Goal: Task Accomplishment & Management: Complete application form

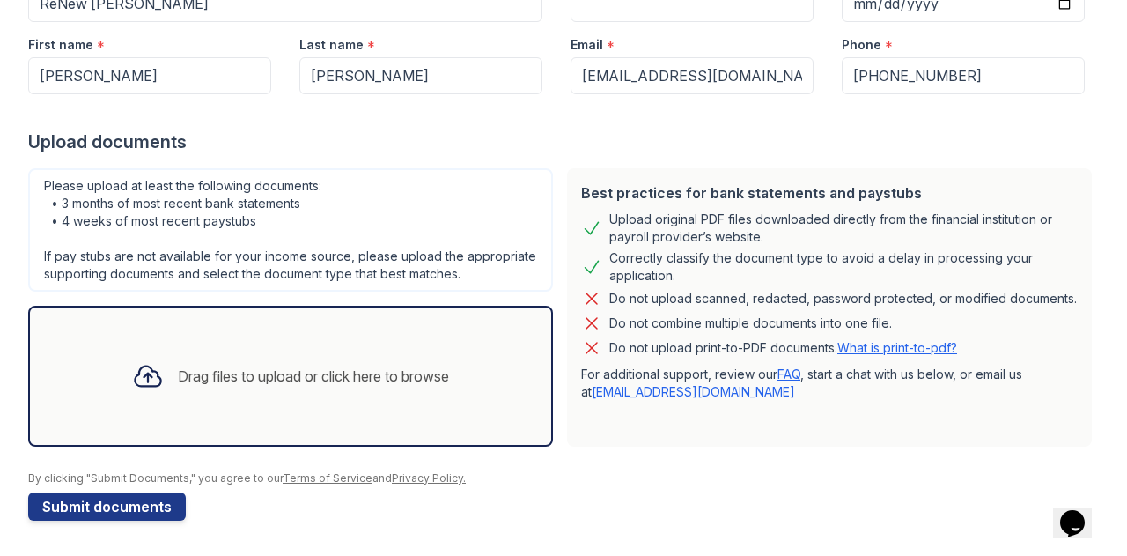
scroll to position [247, 0]
click at [455, 405] on div "Drag files to upload or click here to browse" at bounding box center [290, 376] width 345 height 60
click at [365, 295] on div "Please upload at least the following documents: • 3 months of most recent bank …" at bounding box center [290, 307] width 539 height 292
click at [86, 518] on button "Submit documents" at bounding box center [107, 506] width 158 height 28
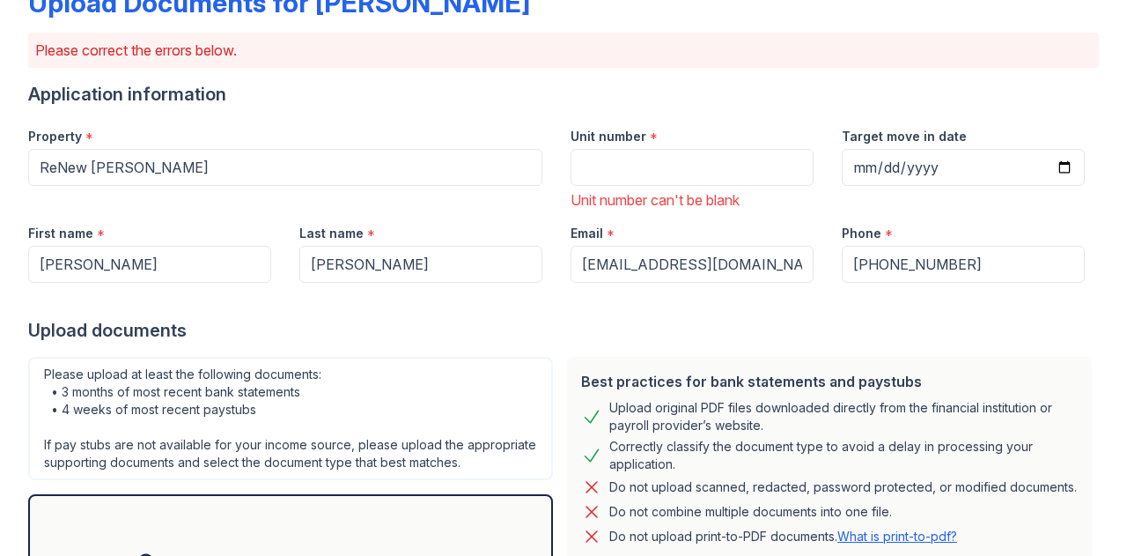
scroll to position [117, 0]
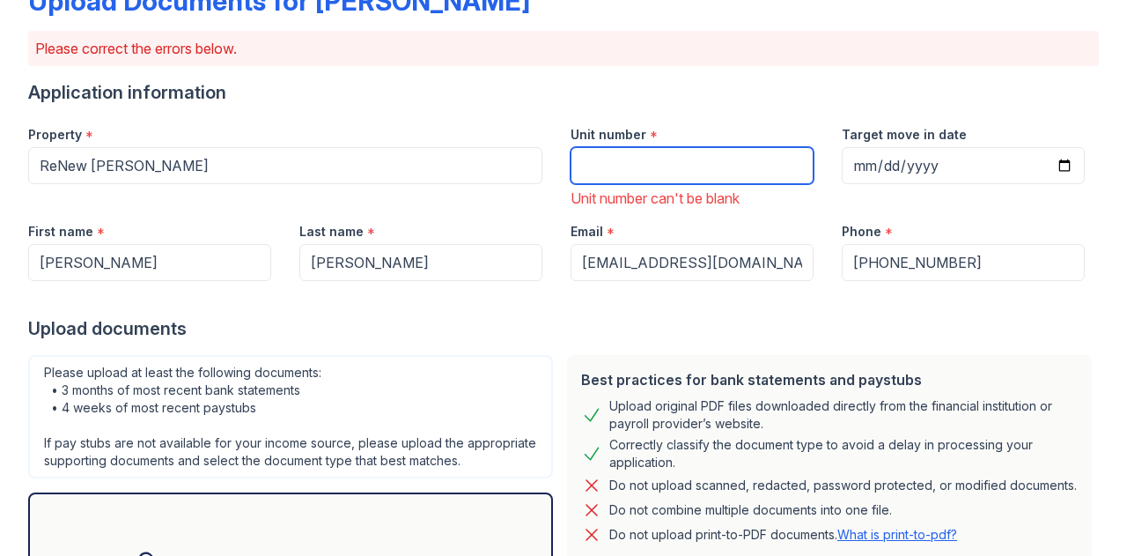
click at [613, 165] on input "Unit number" at bounding box center [691, 165] width 243 height 37
click at [686, 284] on div at bounding box center [563, 298] width 1071 height 35
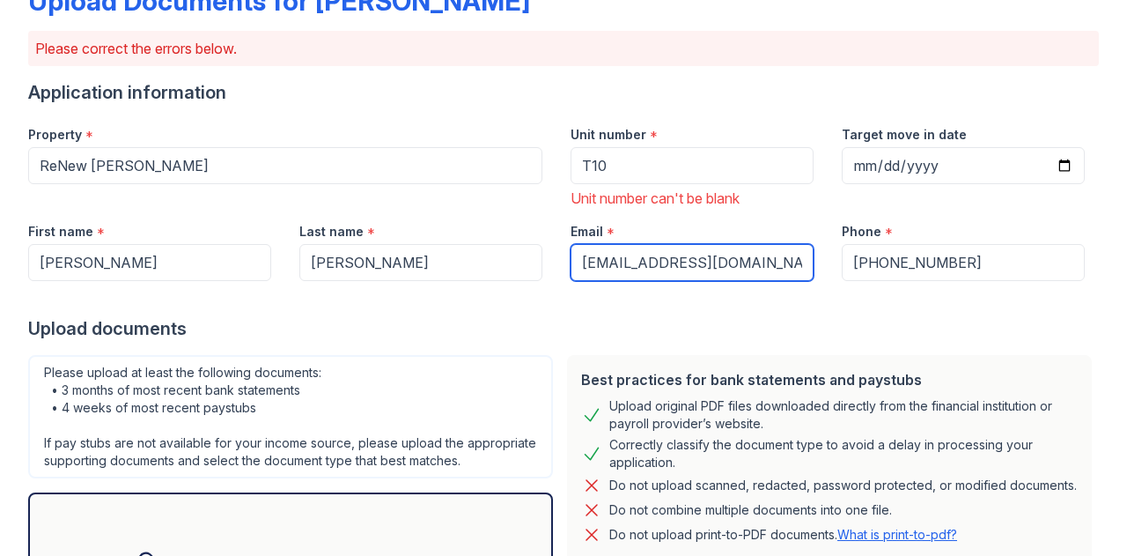
click at [725, 267] on input "[EMAIL_ADDRESS][DOMAIN_NAME]" at bounding box center [691, 262] width 243 height 37
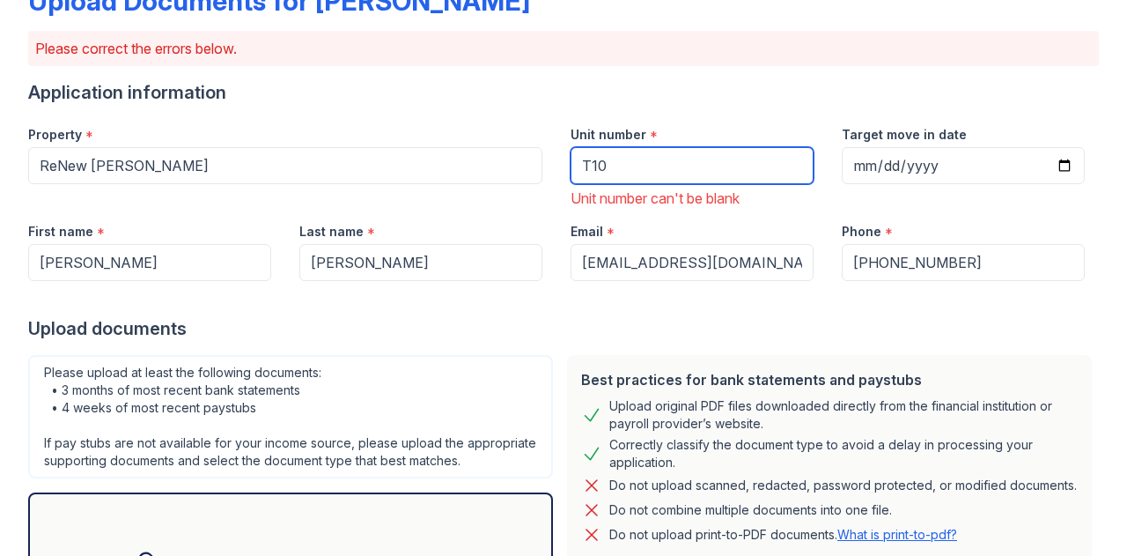
click at [734, 173] on input "T10" at bounding box center [691, 165] width 243 height 37
click at [585, 170] on input "T10" at bounding box center [691, 165] width 243 height 37
type input "T-10"
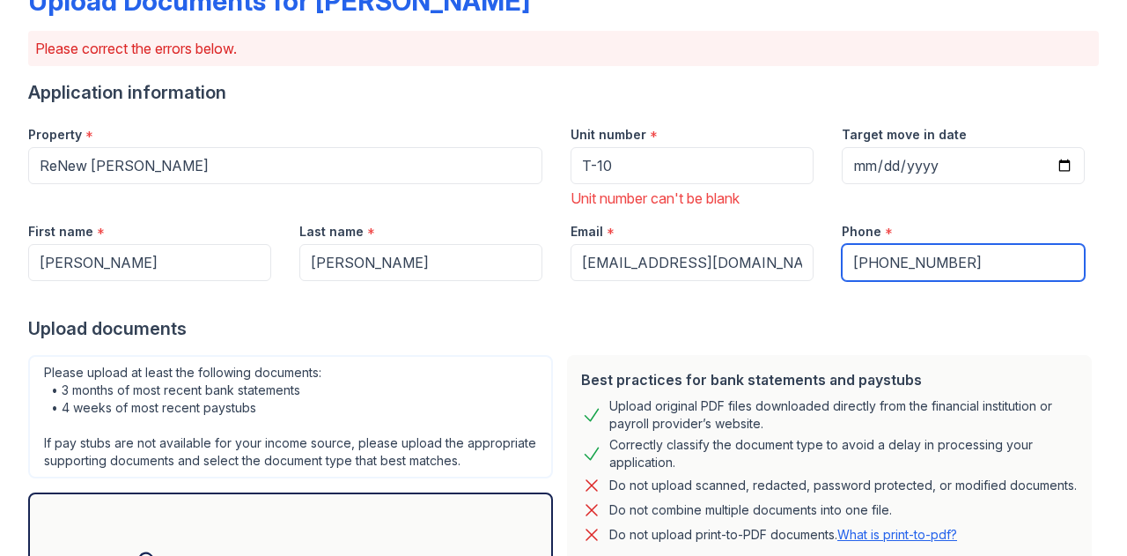
click at [849, 274] on input "[PHONE_NUMBER]" at bounding box center [963, 262] width 243 height 37
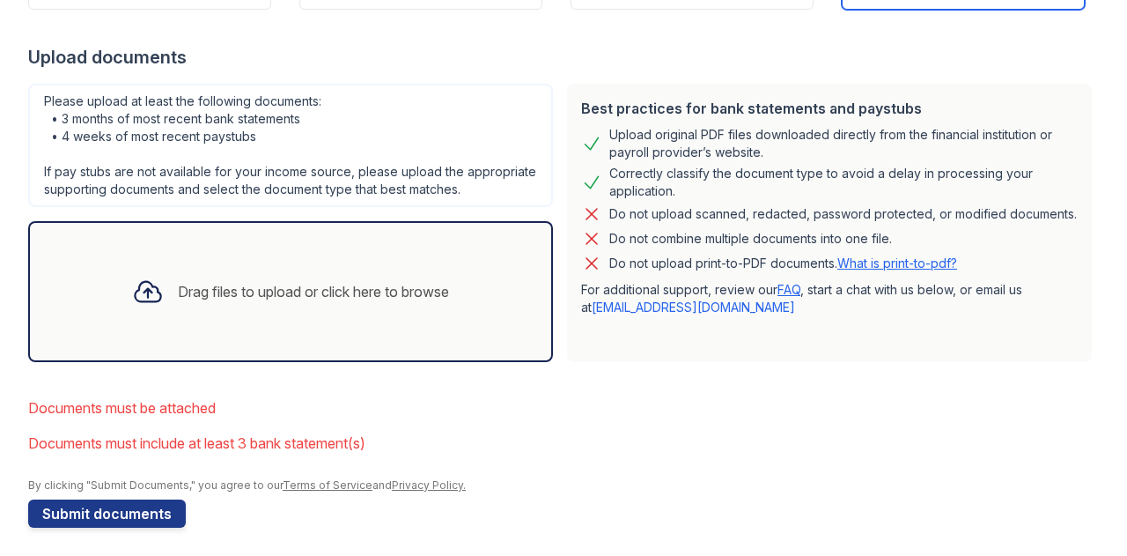
scroll to position [389, 0]
click at [272, 320] on div "Drag files to upload or click here to browse" at bounding box center [290, 291] width 345 height 60
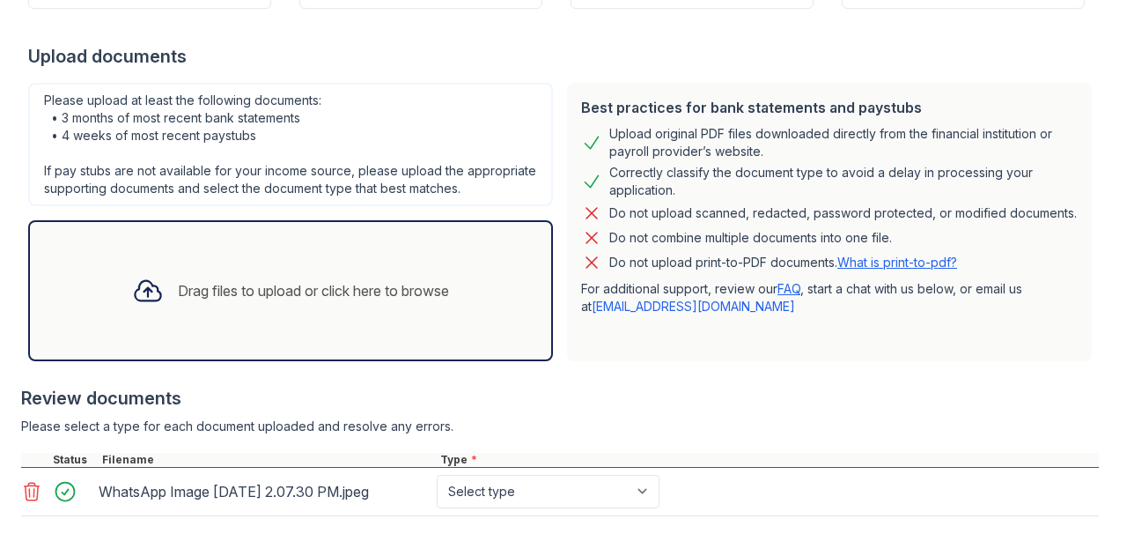
click at [297, 505] on div "WhatsApp Image [DATE] 2.07.30 PM.jpeg" at bounding box center [264, 491] width 331 height 28
click at [291, 505] on div "WhatsApp Image [DATE] 2.07.30 PM.jpeg" at bounding box center [264, 491] width 331 height 28
click at [549, 491] on div "WhatsApp Image [DATE] 2.07.30 PM.jpeg Select type Paystub Bank Statement Offer …" at bounding box center [560, 491] width 1078 height 48
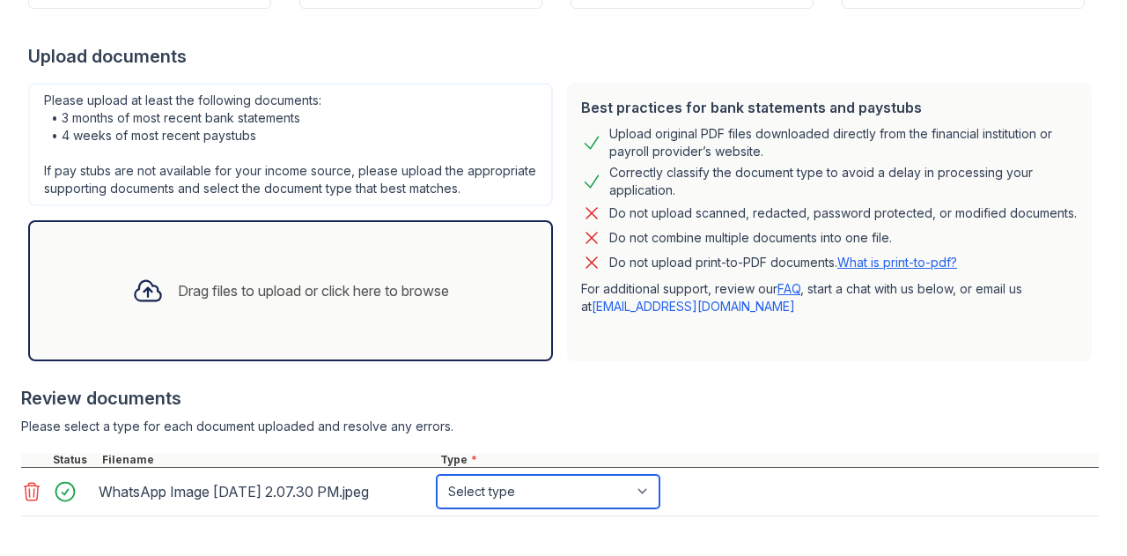
click at [542, 505] on select "Select type Paystub Bank Statement Offer Letter Tax Documents Benefit Award Let…" at bounding box center [548, 491] width 223 height 33
select select "paystub"
click at [437, 491] on select "Select type Paystub Bank Statement Offer Letter Tax Documents Benefit Award Let…" at bounding box center [548, 491] width 223 height 33
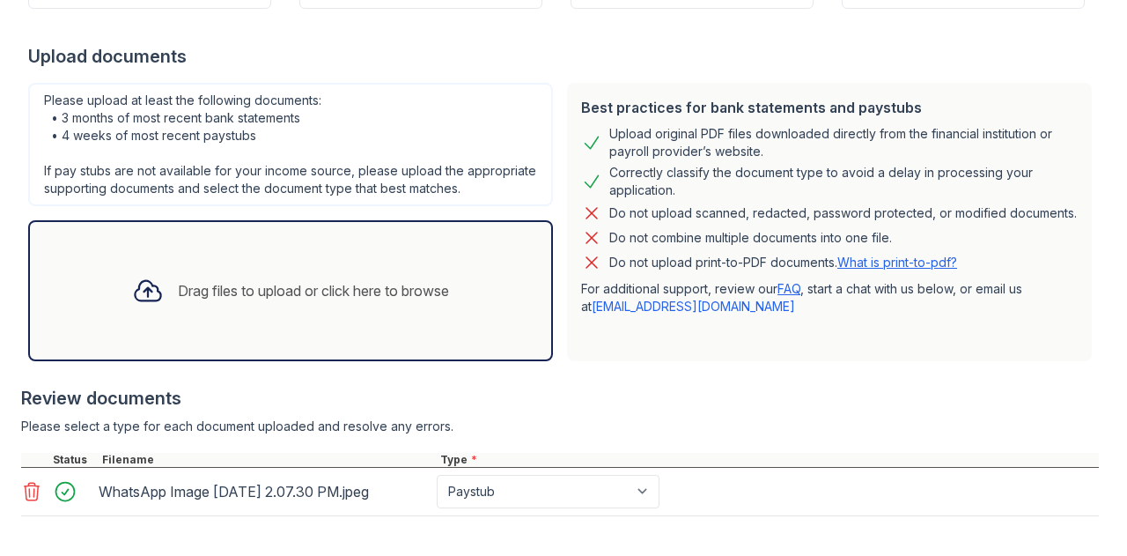
click at [158, 505] on div "WhatsApp Image [DATE] 2.07.30 PM.jpeg" at bounding box center [264, 491] width 331 height 28
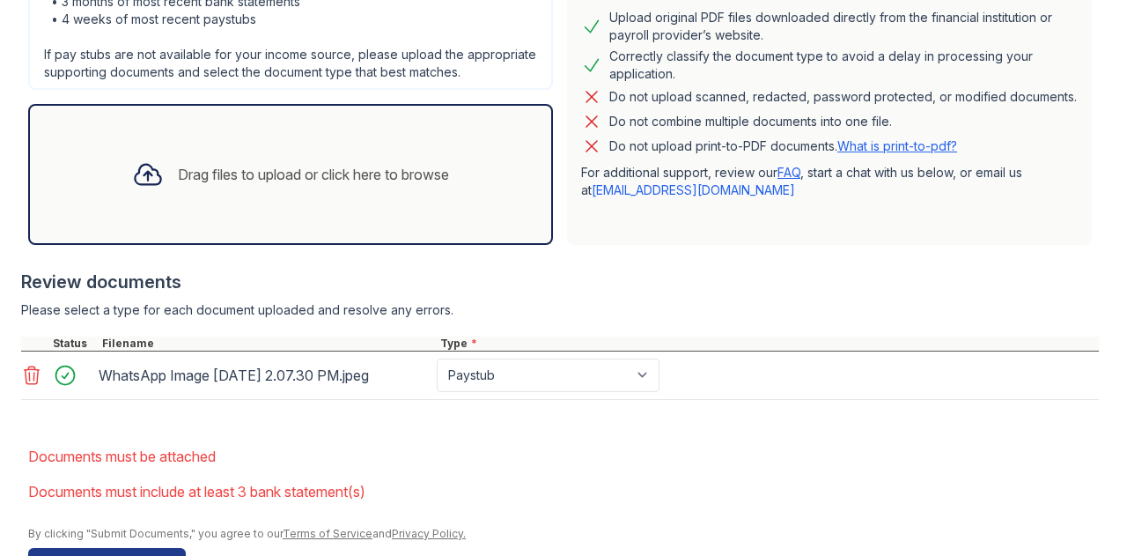
scroll to position [578, 0]
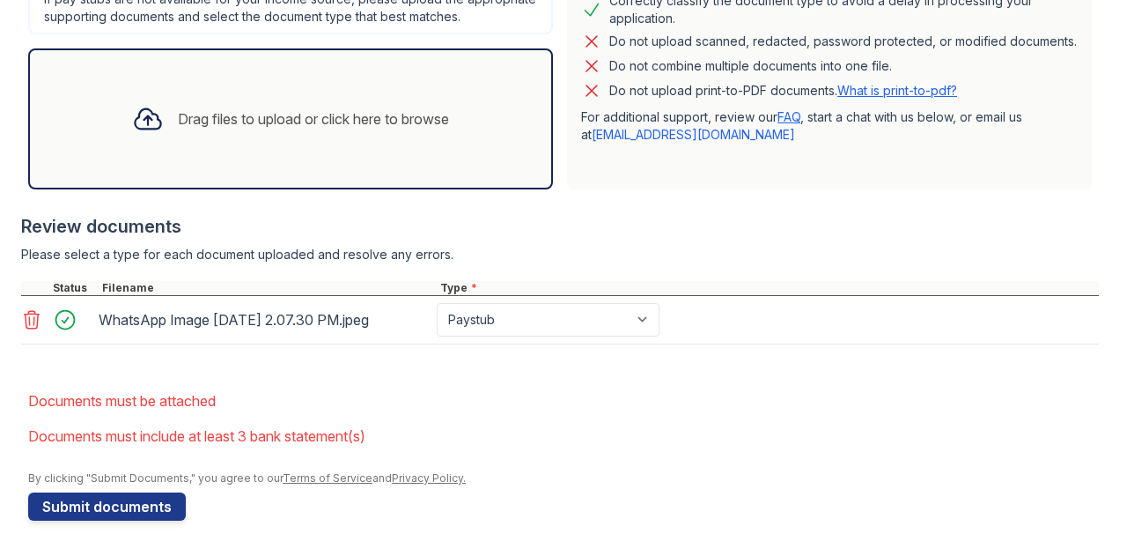
click at [156, 401] on li "Documents must be attached" at bounding box center [563, 400] width 1071 height 35
click at [156, 438] on li "Documents must include at least 3 bank statement(s)" at bounding box center [563, 435] width 1071 height 35
drag, startPoint x: 382, startPoint y: 308, endPoint x: 691, endPoint y: 313, distance: 309.0
click at [691, 313] on div "WhatsApp Image [DATE] 2.07.30 PM.jpeg Select type Paystub Bank Statement Offer …" at bounding box center [560, 320] width 1078 height 48
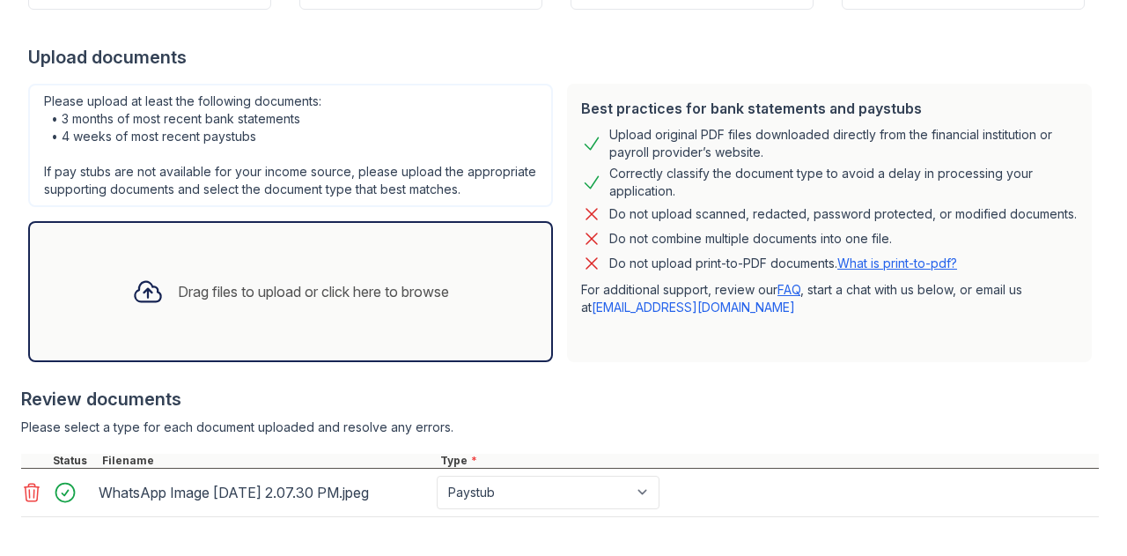
scroll to position [488, 0]
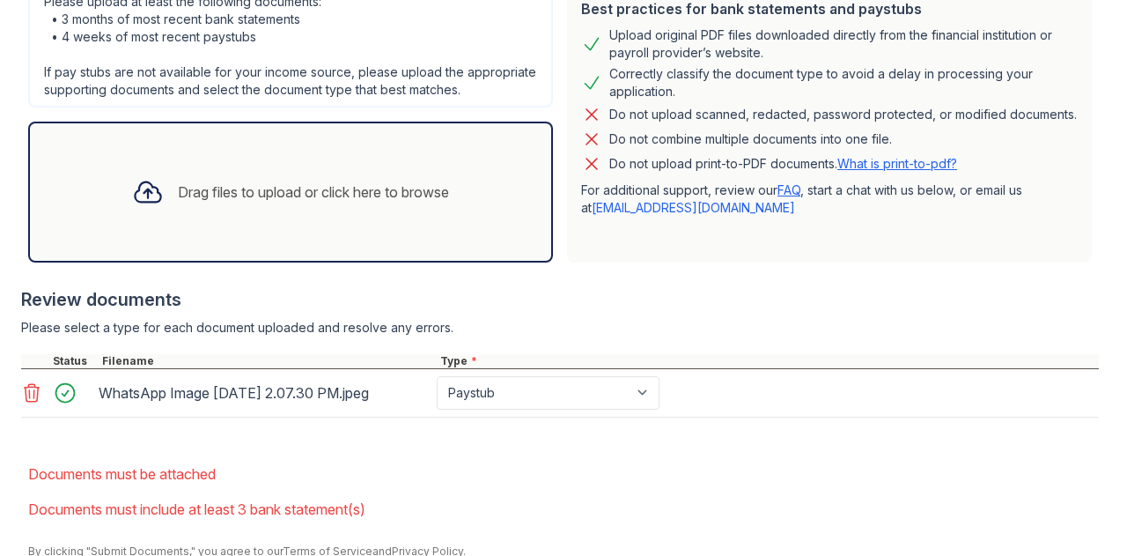
click at [530, 312] on div "Review documents" at bounding box center [560, 299] width 1078 height 25
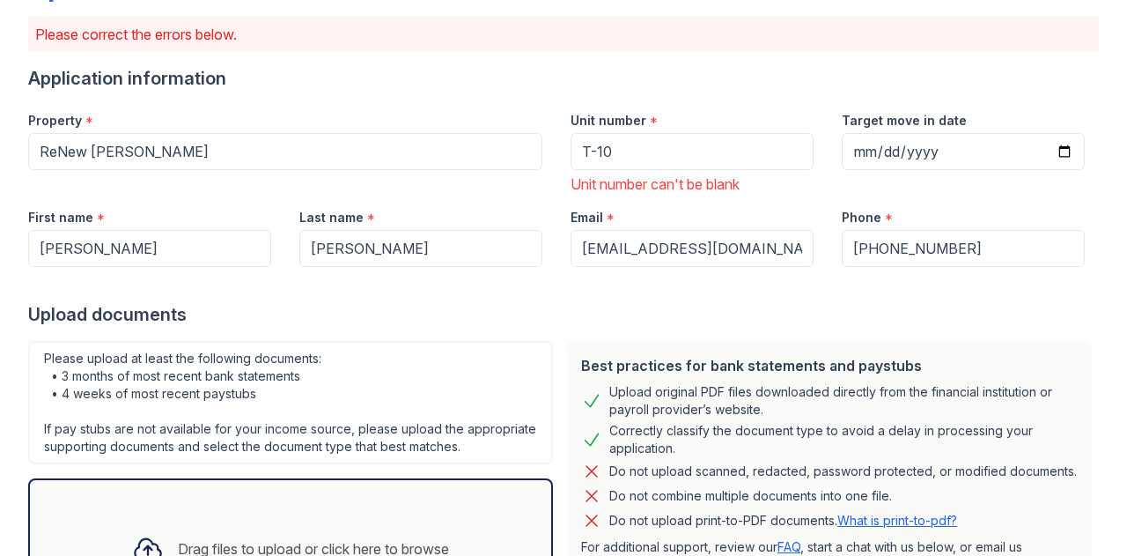
scroll to position [130, 0]
drag, startPoint x: 1046, startPoint y: 211, endPoint x: 876, endPoint y: 183, distance: 172.2
click at [876, 183] on form "Application information Property * ReNew [PERSON_NAME] Unit number * T-10 Unit …" at bounding box center [563, 509] width 1071 height 884
click at [673, 85] on div "Application information" at bounding box center [563, 79] width 1071 height 25
